Goal: Task Accomplishment & Management: Complete application form

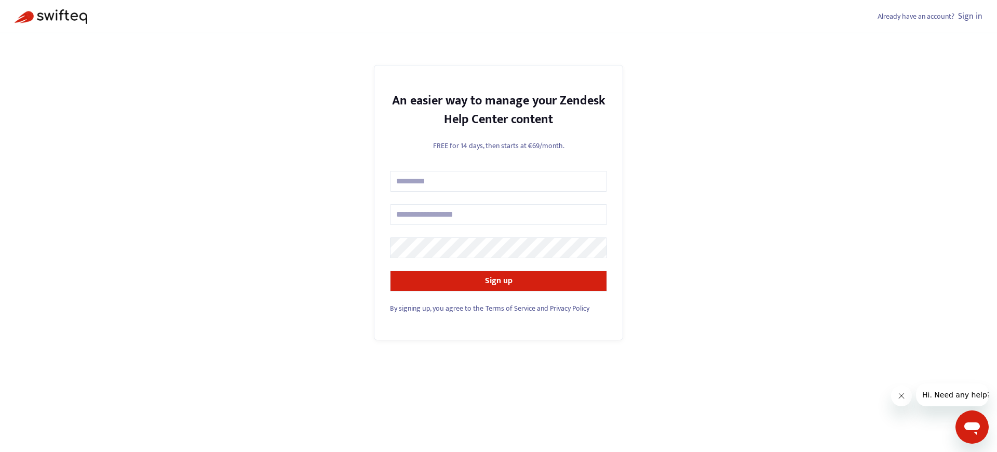
click at [436, 308] on span "By signing up, you agree to the" at bounding box center [437, 308] width 94 height 12
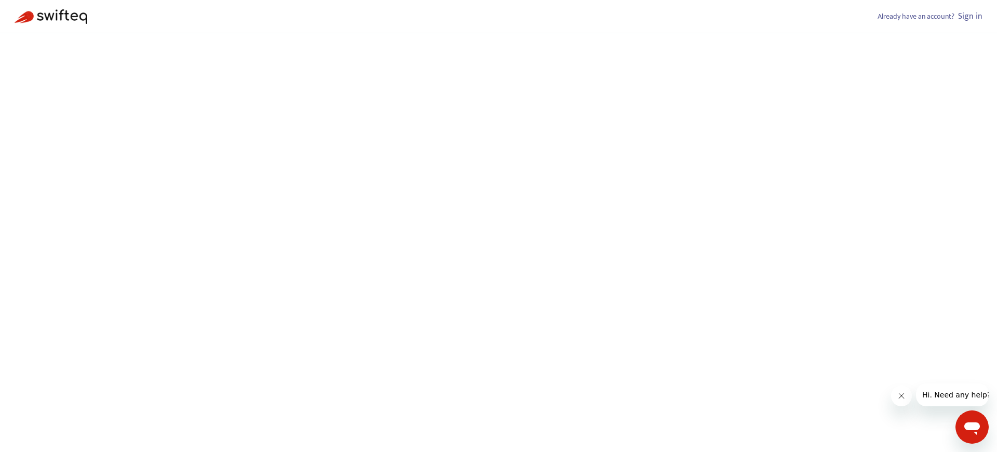
click at [971, 16] on link "Sign in" at bounding box center [970, 16] width 24 height 14
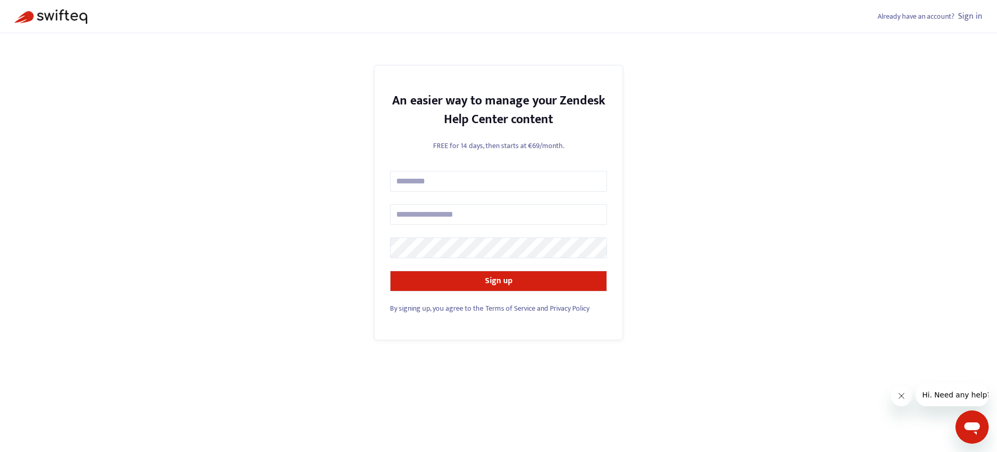
click at [436, 308] on span "By signing up, you agree to the" at bounding box center [437, 308] width 94 height 12
click at [971, 16] on link "Sign in" at bounding box center [970, 16] width 24 height 14
click at [436, 308] on span "By signing up, you agree to the" at bounding box center [437, 308] width 94 height 12
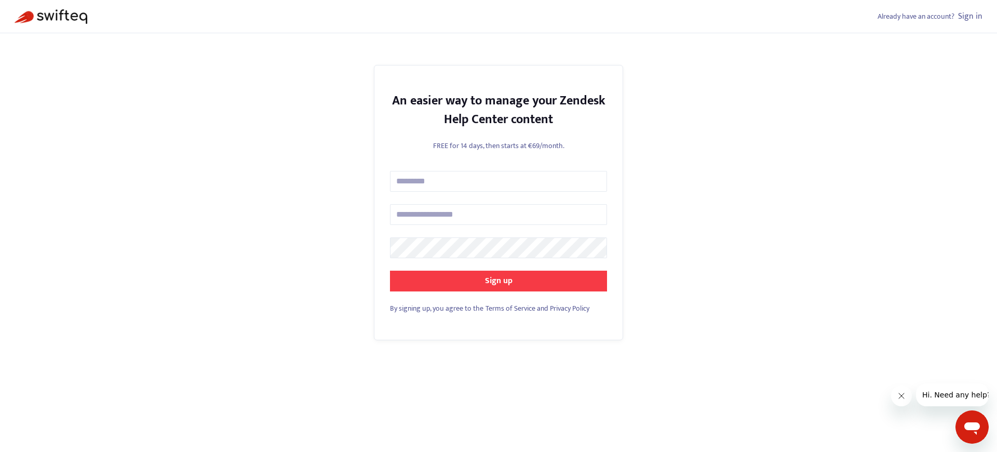
click at [499, 281] on strong "Sign up" at bounding box center [499, 281] width 28 height 14
